Goal: Information Seeking & Learning: Learn about a topic

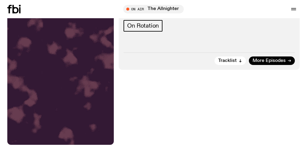
scroll to position [85, 0]
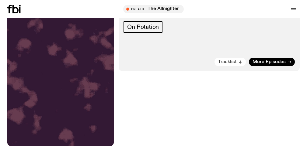
click at [228, 60] on span "Tracklist" at bounding box center [227, 62] width 19 height 5
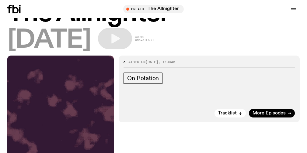
scroll to position [2, 0]
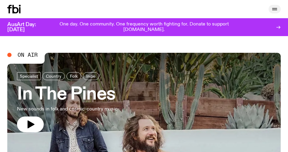
click at [275, 9] on icon "button" at bounding box center [274, 9] width 5 height 0
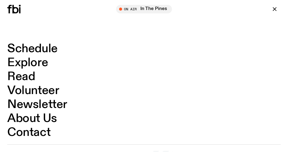
scroll to position [202, 0]
click at [276, 9] on icon "button" at bounding box center [274, 8] width 3 height 3
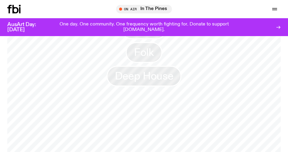
scroll to position [642, 0]
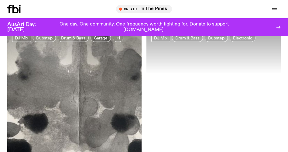
scroll to position [892, 0]
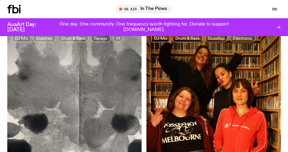
click at [200, 104] on img at bounding box center [214, 118] width 134 height 179
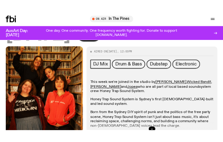
scroll to position [112, 0]
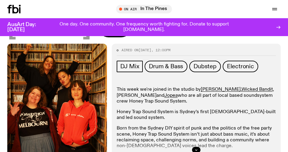
click at [127, 96] on link "Mie Nakazawa" at bounding box center [137, 95] width 40 height 5
click at [242, 90] on link "Wicked Bandit" at bounding box center [257, 89] width 31 height 5
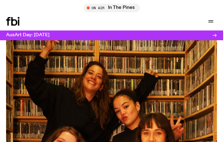
scroll to position [57, 0]
